Goal: Information Seeking & Learning: Find specific fact

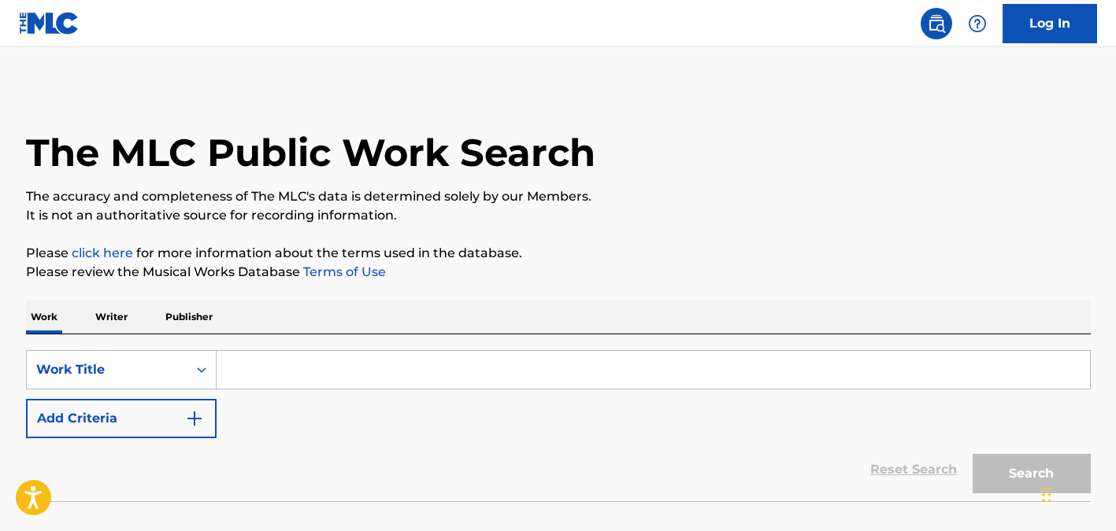
click at [378, 374] on input "Search Form" at bounding box center [653, 370] width 873 height 38
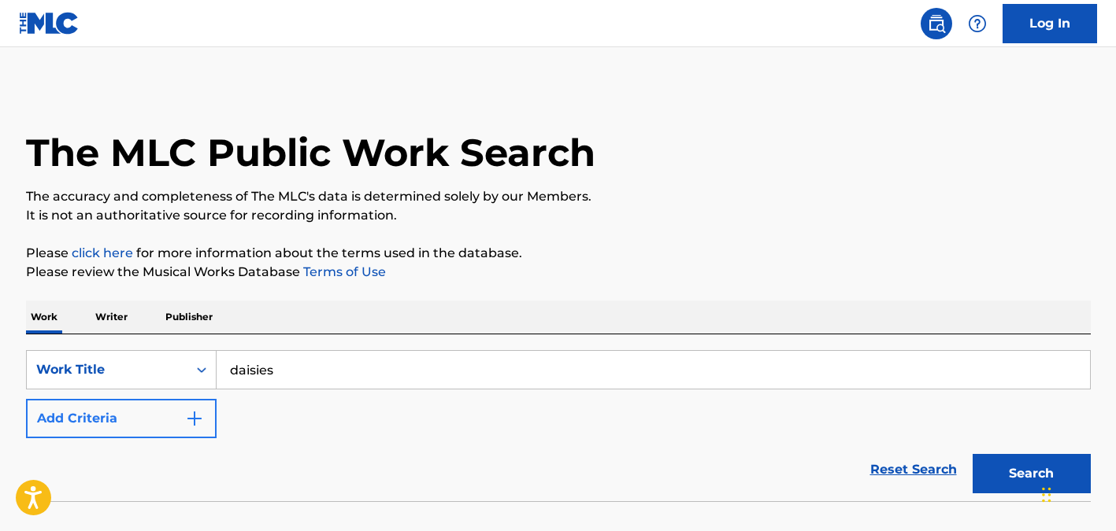
type input "daisies"
click at [185, 428] on button "Add Criteria" at bounding box center [121, 418] width 191 height 39
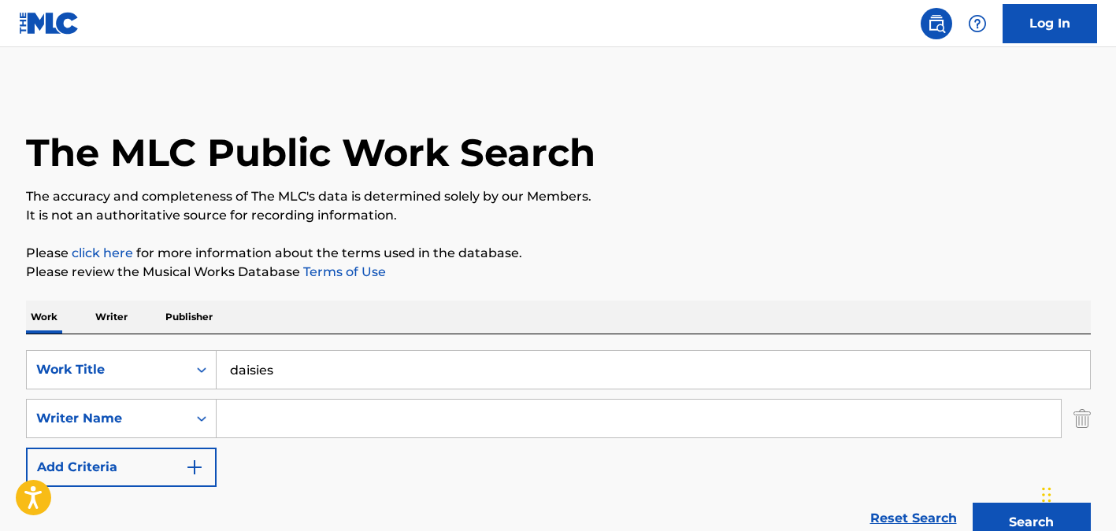
click at [268, 420] on input "Search Form" at bounding box center [639, 419] width 844 height 38
type input "[PERSON_NAME]"
click at [972, 503] on button "Search" at bounding box center [1031, 522] width 118 height 39
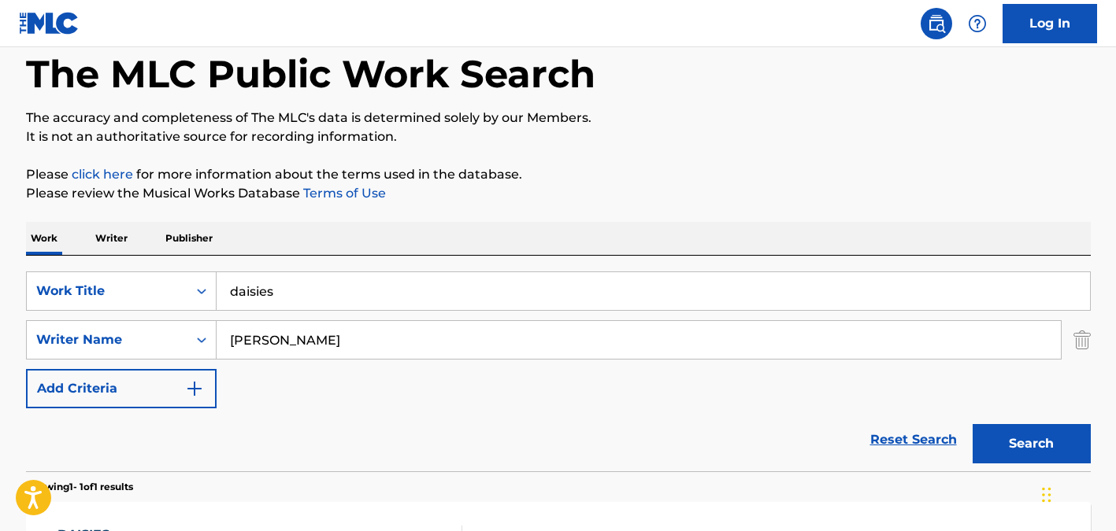
scroll to position [325, 0]
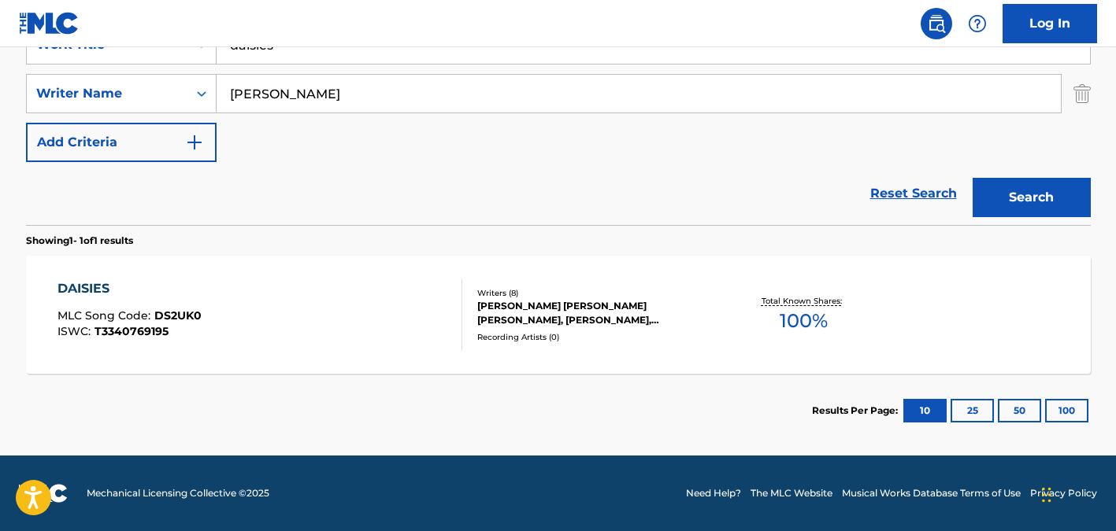
click at [751, 320] on div "Total Known Shares: 100 %" at bounding box center [803, 315] width 177 height 48
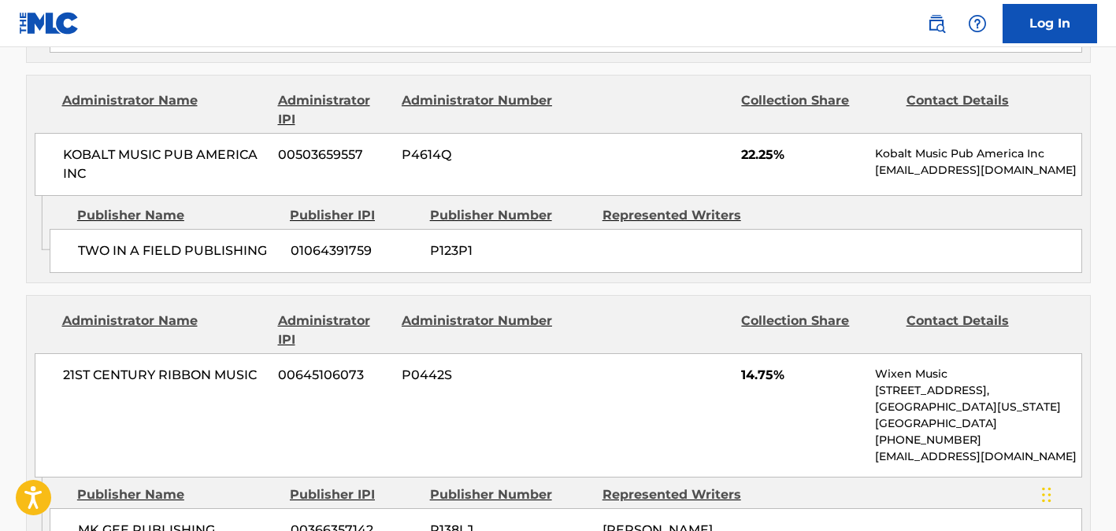
scroll to position [2132, 0]
